Goal: Information Seeking & Learning: Learn about a topic

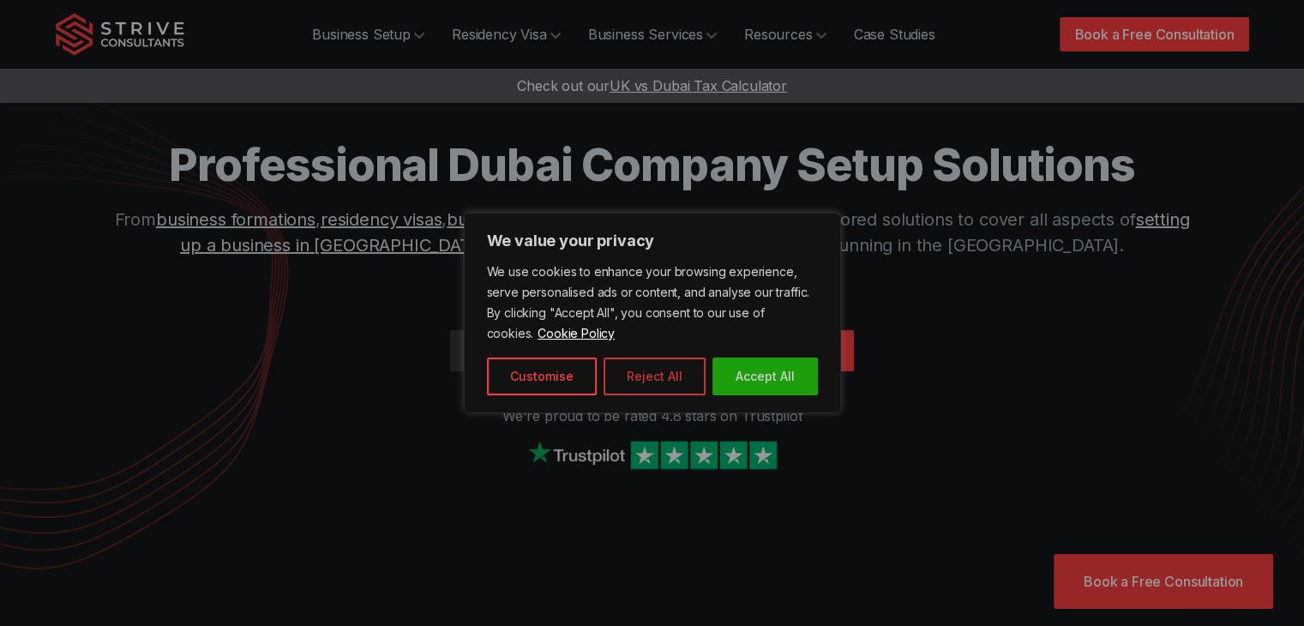
click at [631, 367] on button "Reject All" at bounding box center [655, 376] width 102 height 38
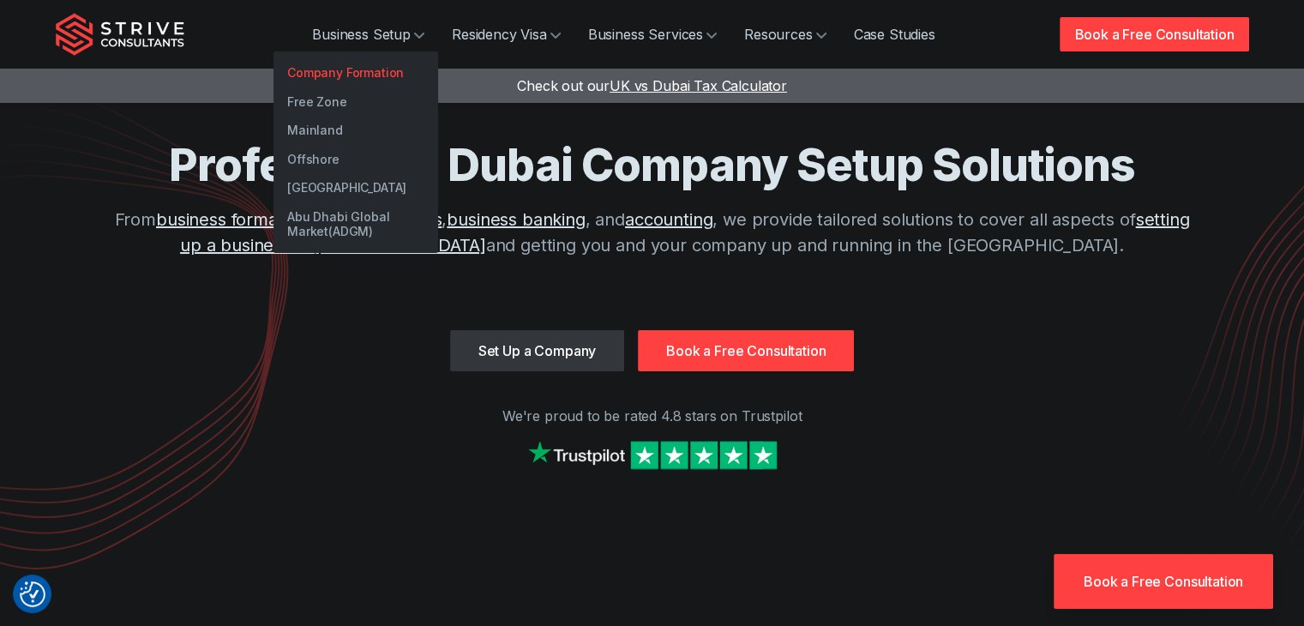
click at [354, 73] on link "Company Formation" at bounding box center [355, 72] width 165 height 29
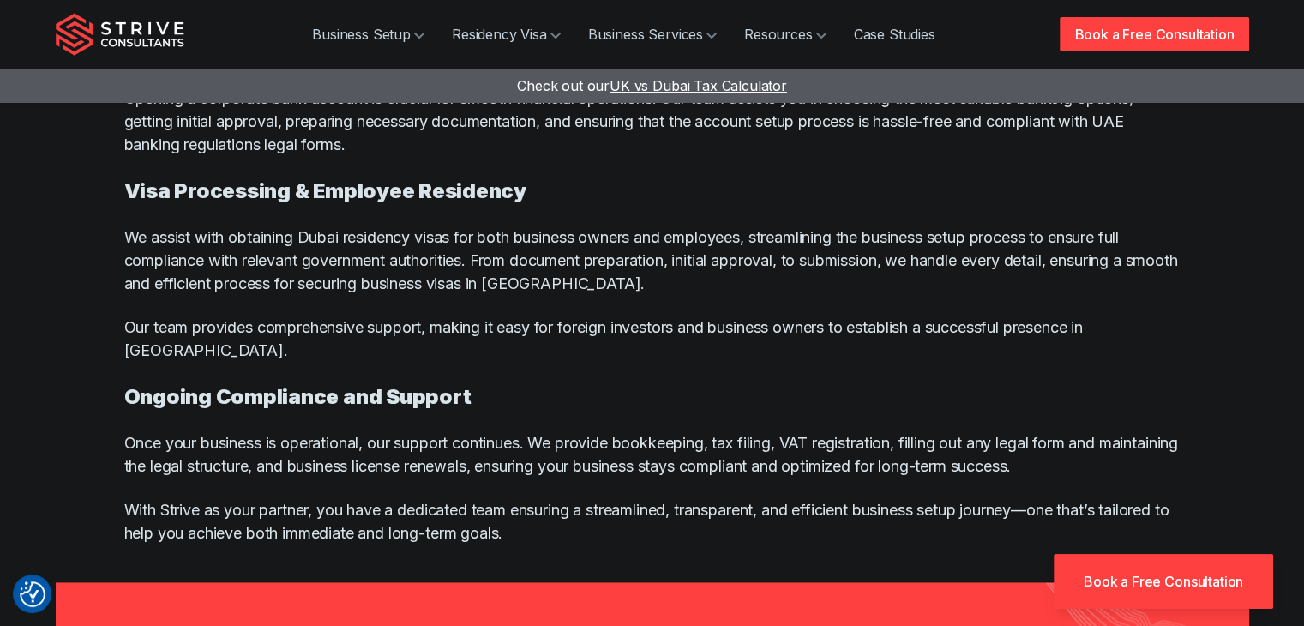
scroll to position [8603, 0]
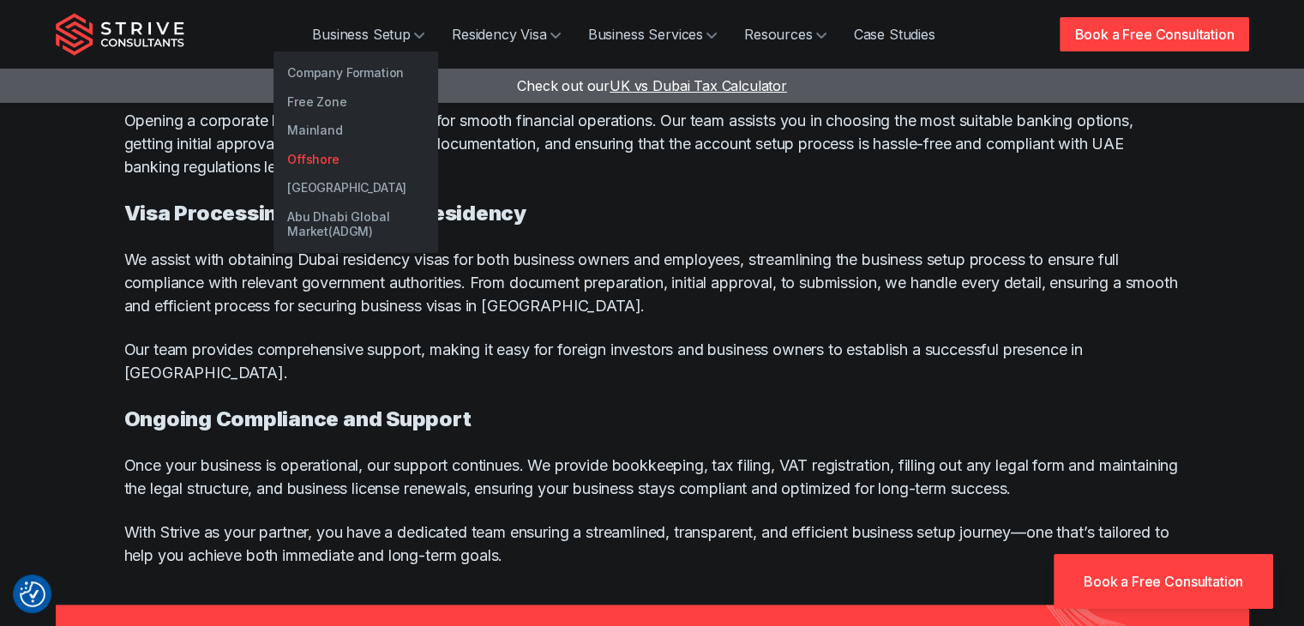
click at [325, 160] on link "Offshore" at bounding box center [355, 159] width 165 height 29
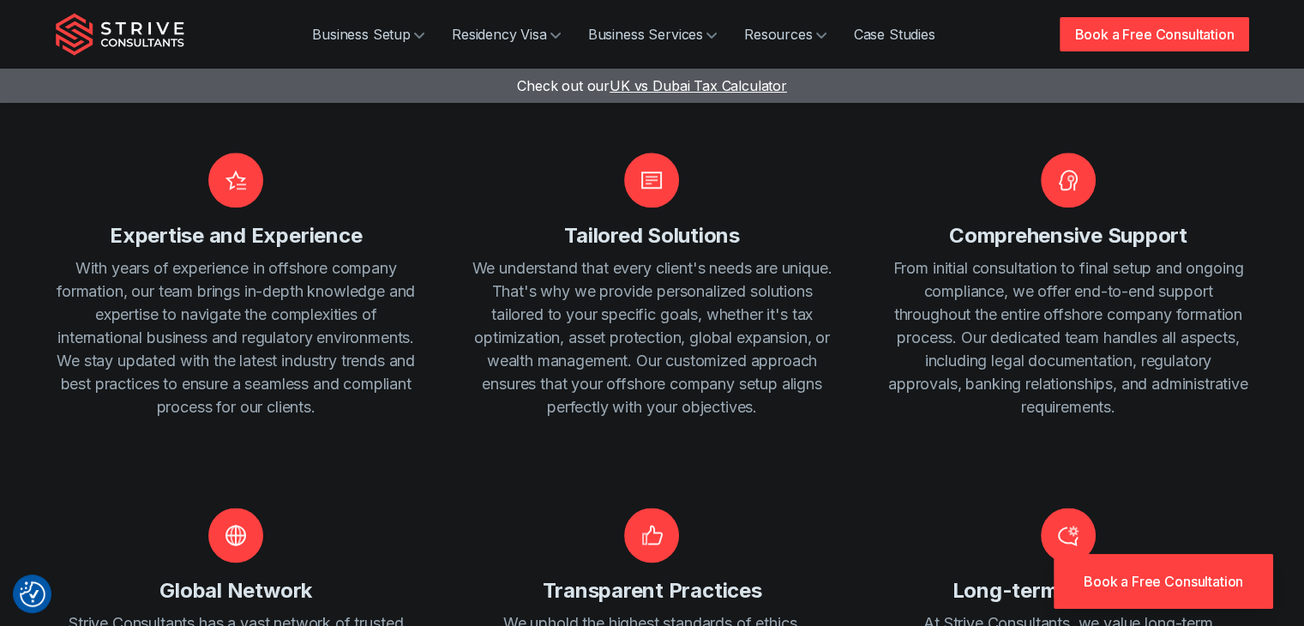
scroll to position [2400, 0]
